Goal: Navigation & Orientation: Go to known website

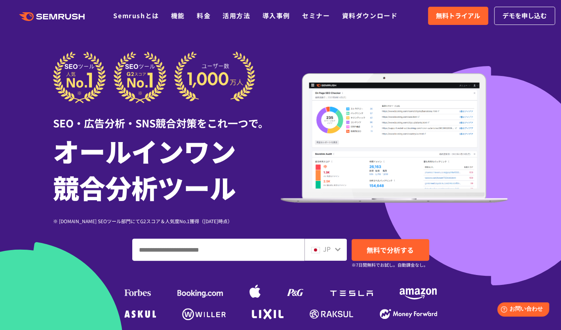
click at [74, 16] on icon at bounding box center [76, 16] width 6 height 6
